Goal: Use online tool/utility: Utilize a website feature to perform a specific function

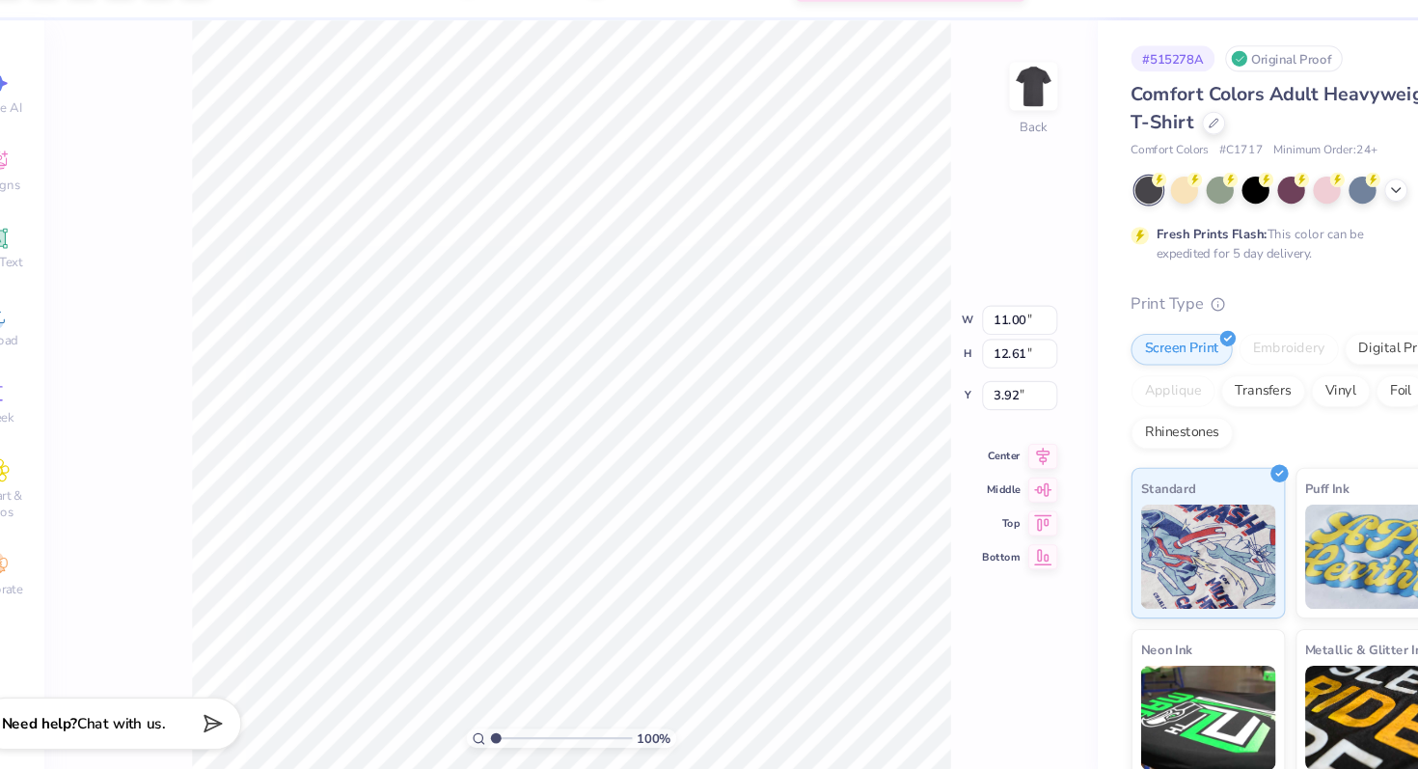
type input "3.00"
click at [1005, 456] on icon at bounding box center [1006, 453] width 27 height 23
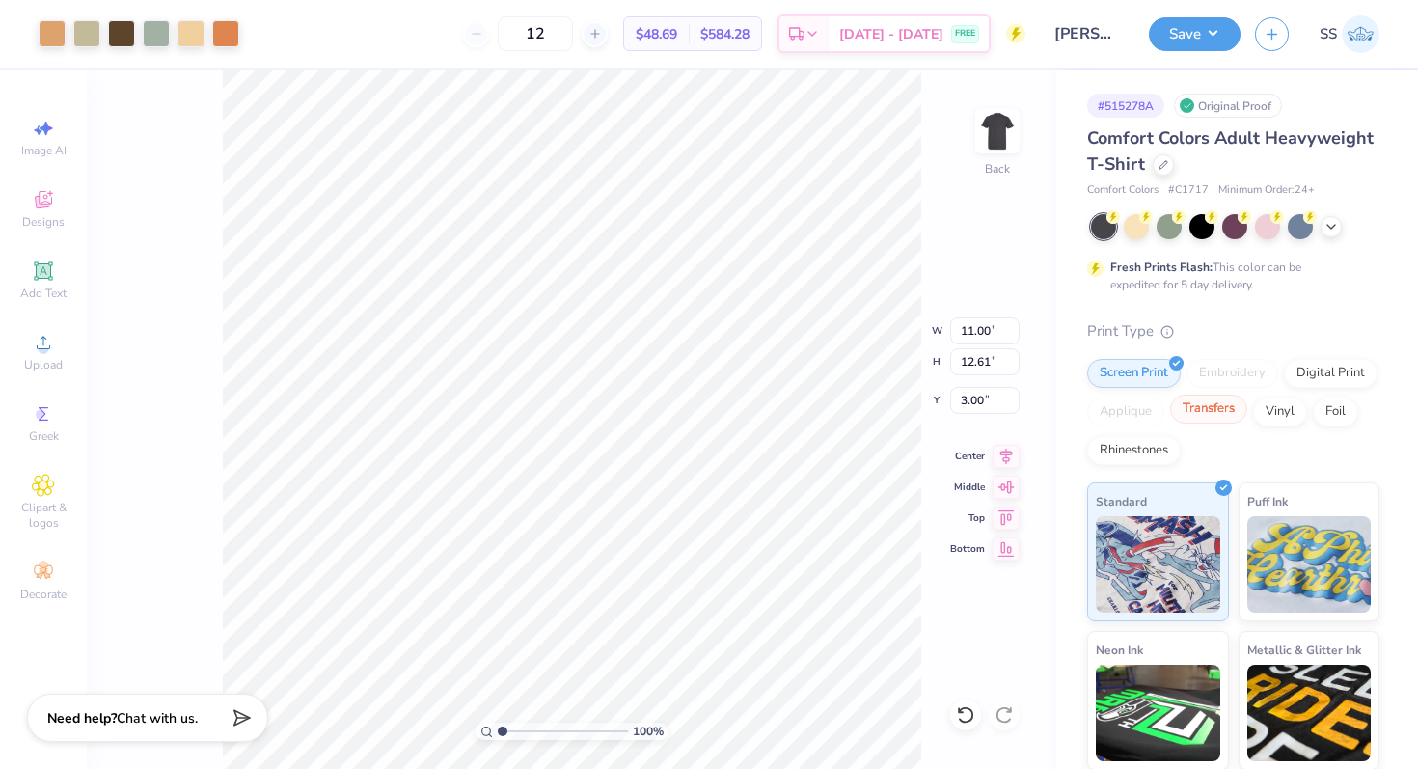
click at [1223, 419] on div "Transfers" at bounding box center [1208, 409] width 77 height 29
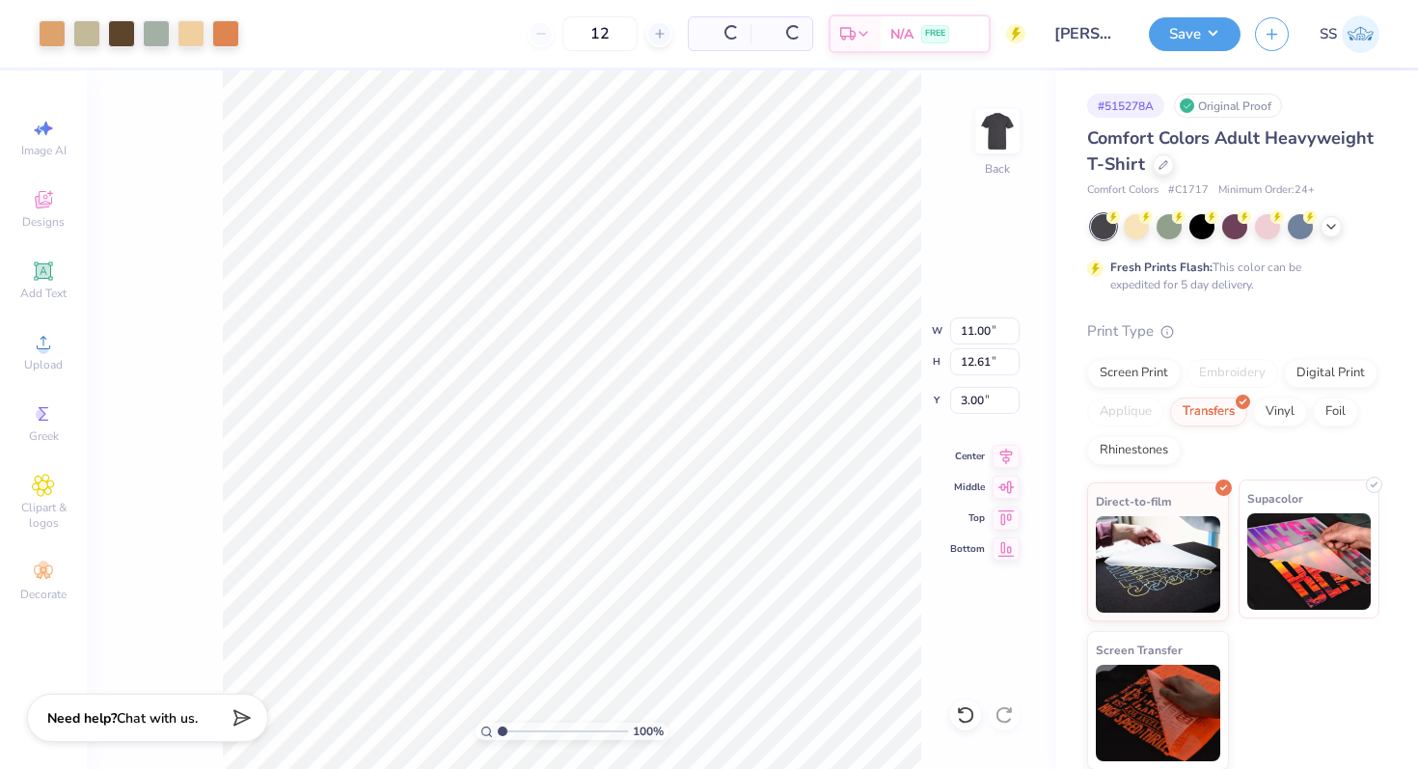
click at [1277, 525] on img at bounding box center [1309, 561] width 124 height 96
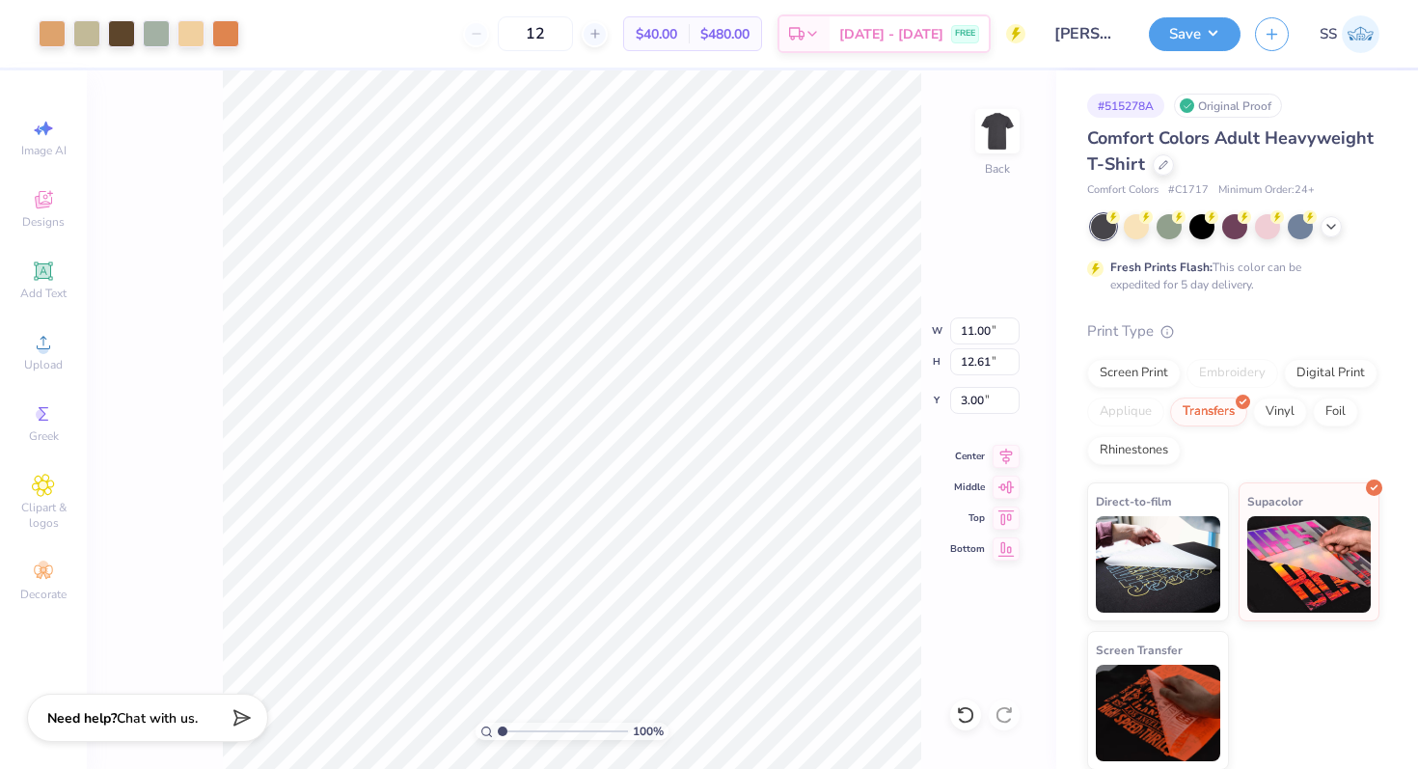
type input "10.57"
type input "12.12"
click at [1010, 454] on icon at bounding box center [1006, 453] width 27 height 23
drag, startPoint x: 581, startPoint y: 33, endPoint x: 521, endPoint y: 30, distance: 59.9
click at [525, 32] on input "12" at bounding box center [535, 33] width 75 height 35
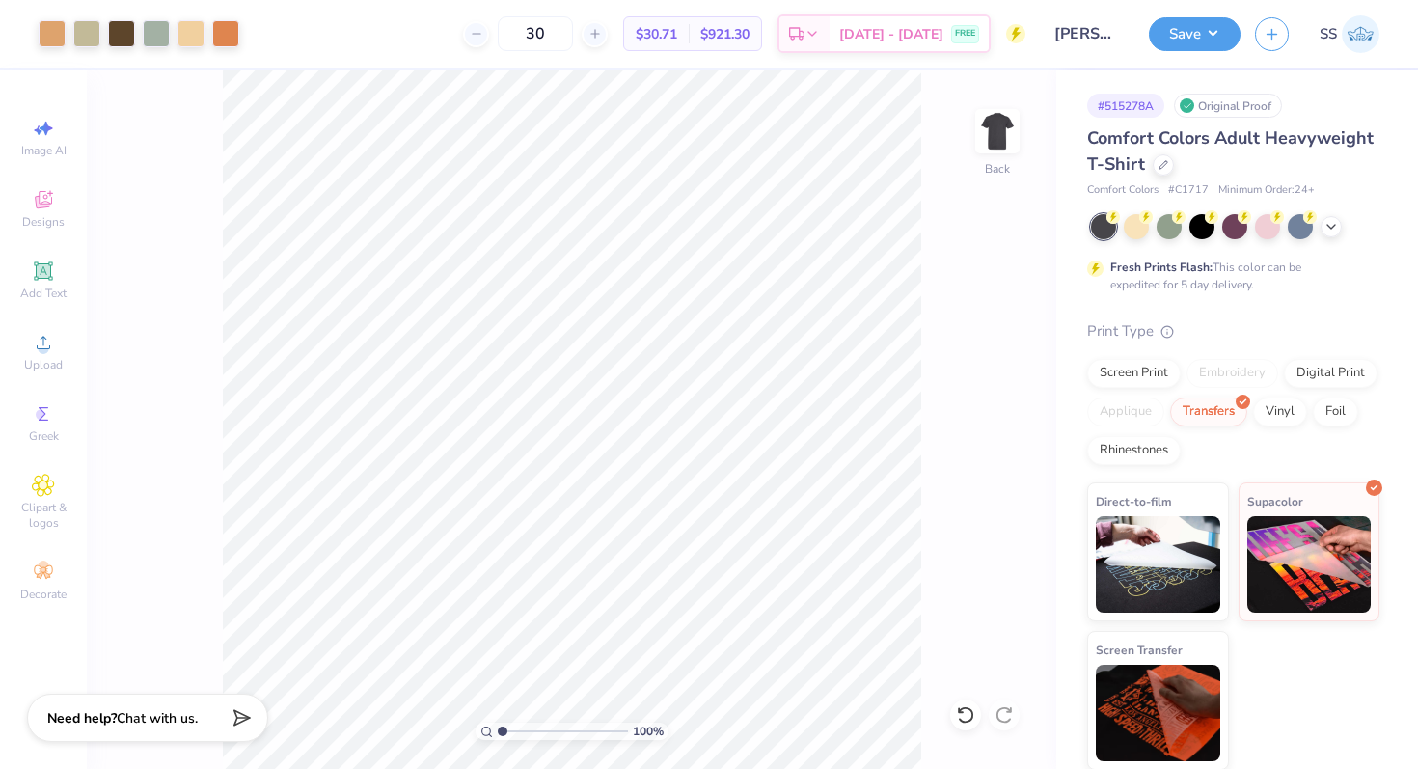
type input "30"
type input "9.74"
type input "11.16"
click at [1001, 451] on icon at bounding box center [1006, 453] width 27 height 23
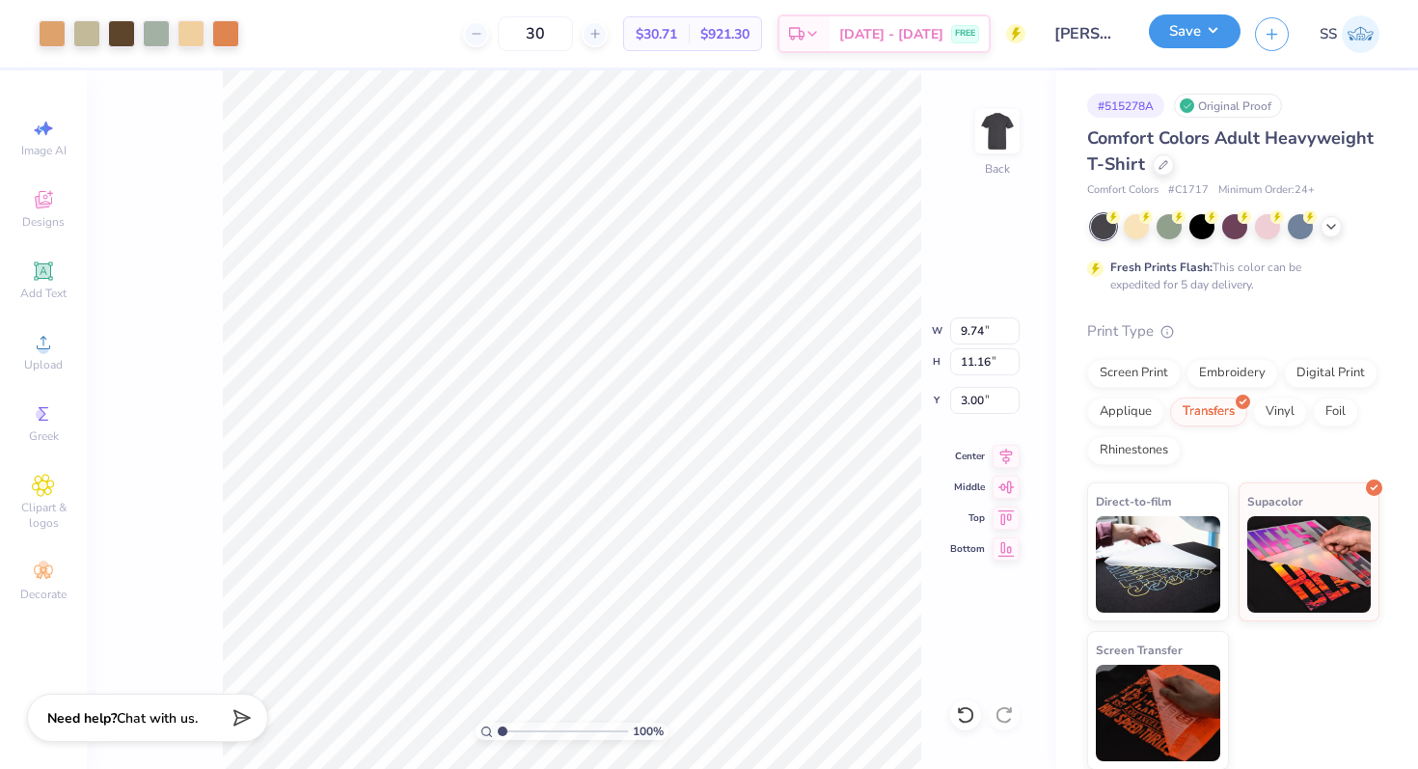
click at [1199, 35] on button "Save" at bounding box center [1195, 31] width 92 height 34
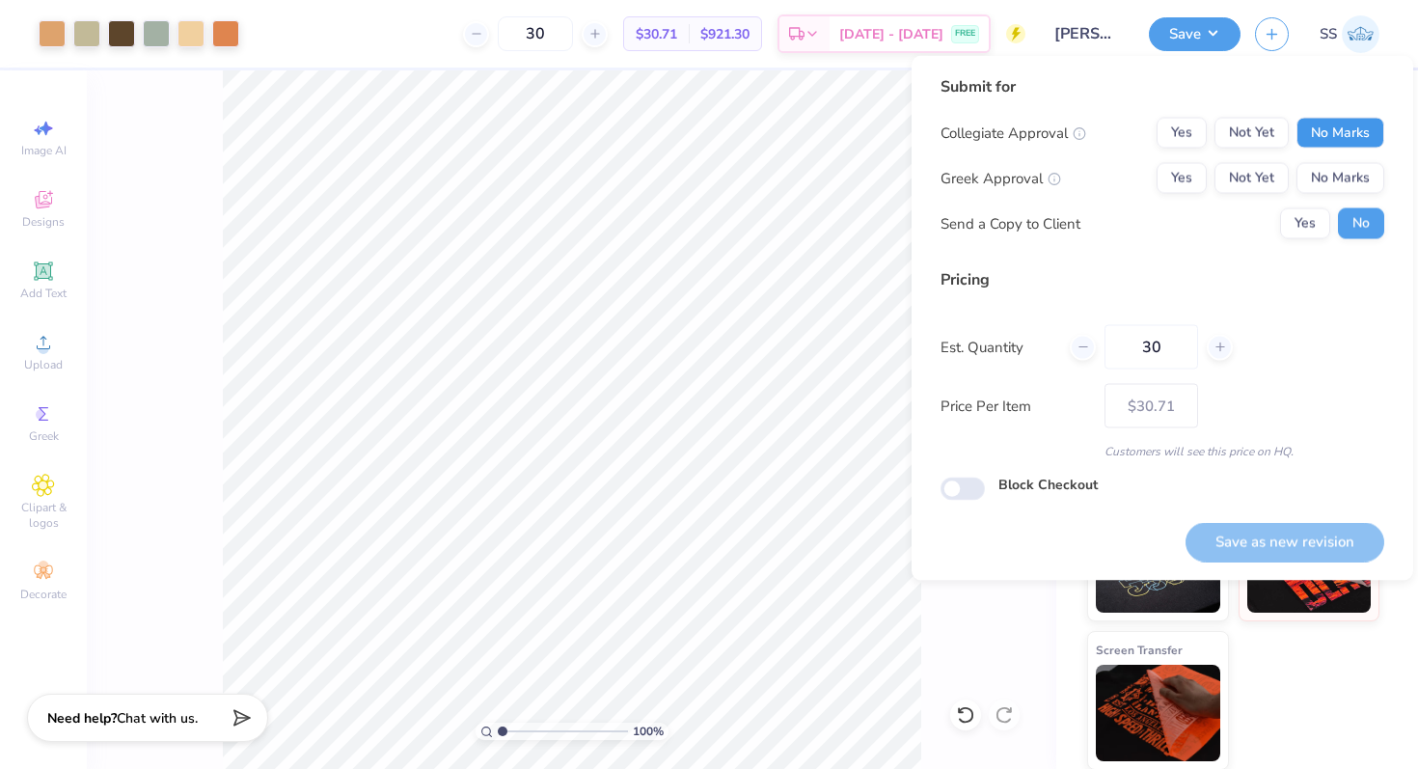
click at [1344, 144] on button "No Marks" at bounding box center [1341, 133] width 88 height 31
click at [1339, 172] on button "No Marks" at bounding box center [1341, 178] width 88 height 31
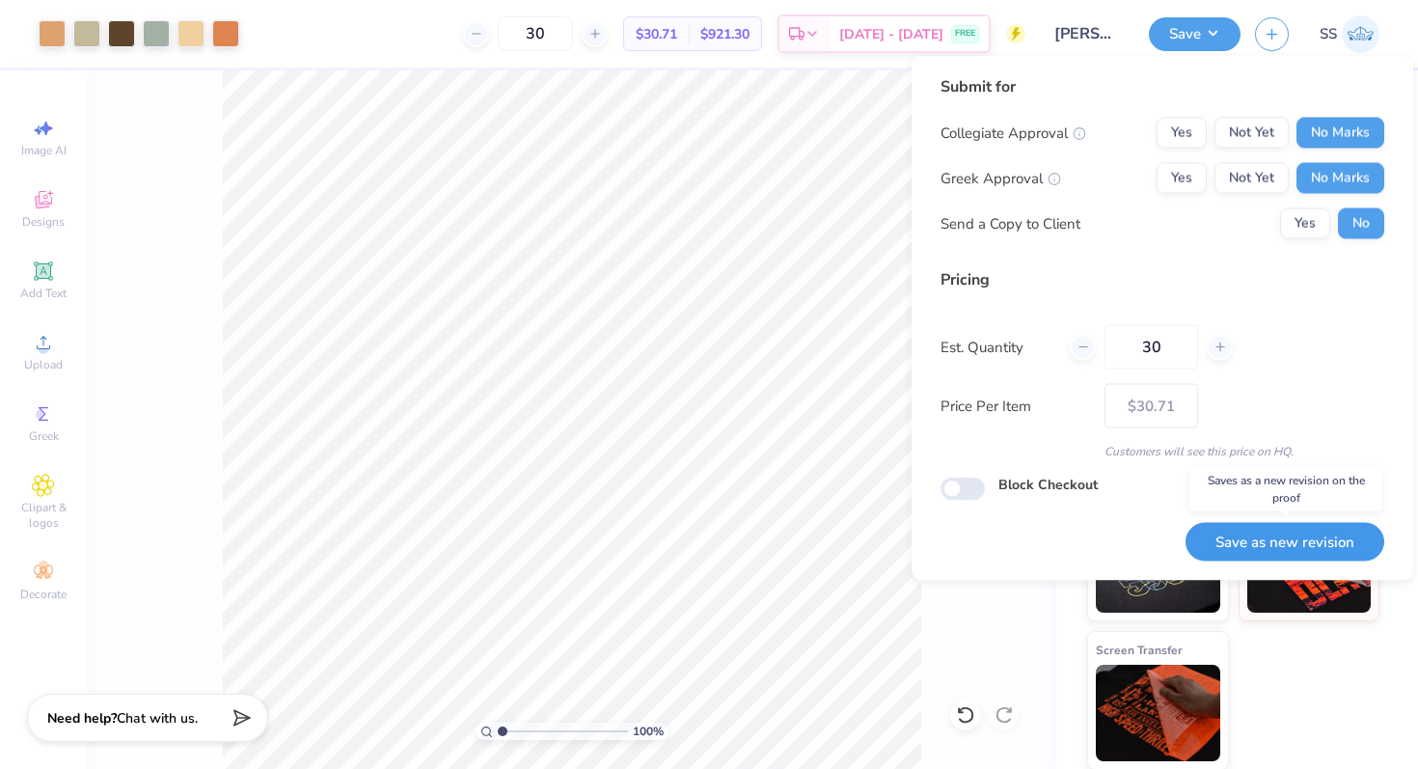
click at [1219, 545] on button "Save as new revision" at bounding box center [1285, 542] width 199 height 40
type input "$30.71"
